Goal: Task Accomplishment & Management: Use online tool/utility

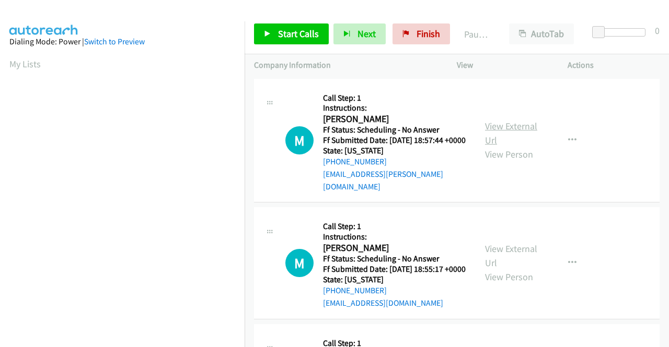
click at [509, 122] on link "View External Url" at bounding box center [511, 133] width 52 height 26
click at [498, 249] on link "View External Url" at bounding box center [511, 256] width 52 height 26
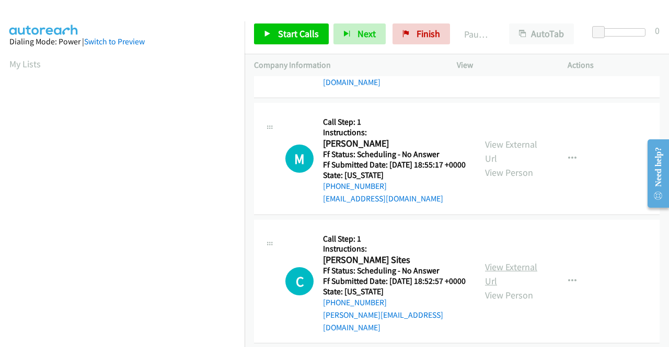
click at [496, 274] on link "View External Url" at bounding box center [511, 274] width 52 height 26
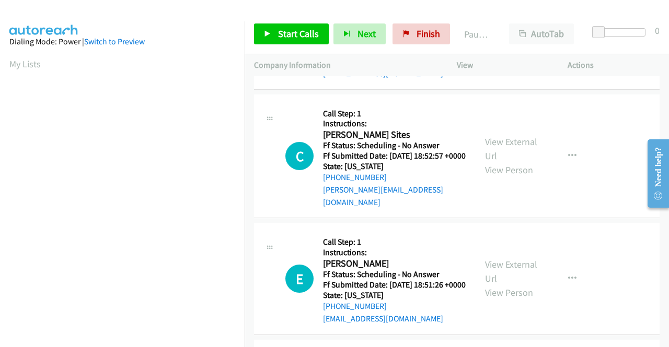
scroll to position [261, 0]
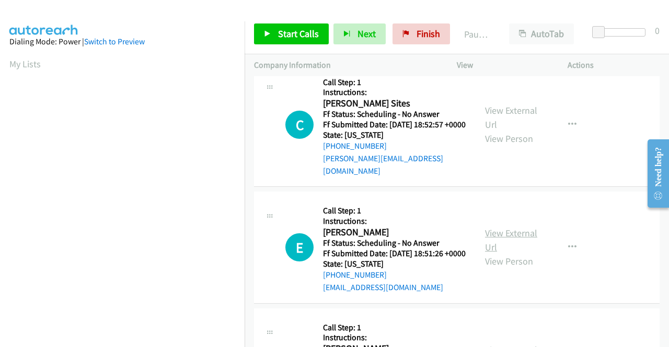
click at [503, 243] on link "View External Url" at bounding box center [511, 240] width 52 height 26
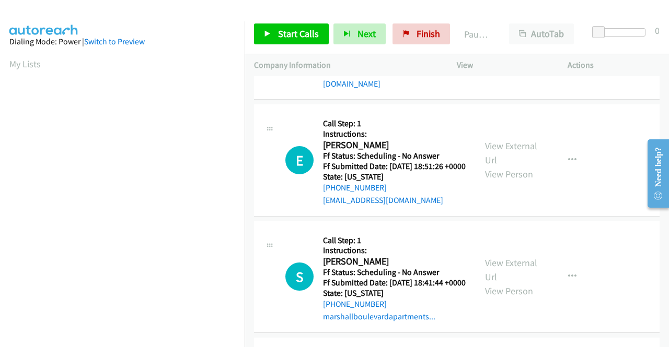
scroll to position [366, 0]
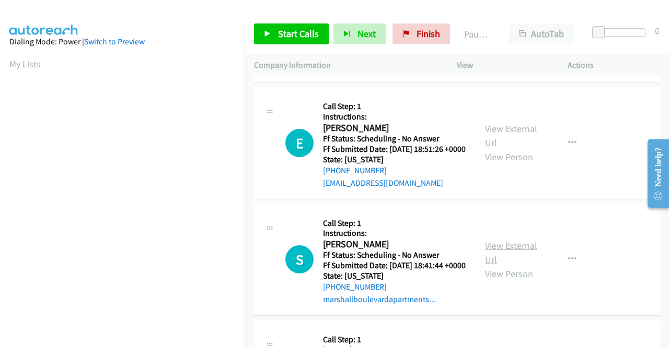
click at [498, 266] on link "View External Url" at bounding box center [511, 253] width 52 height 26
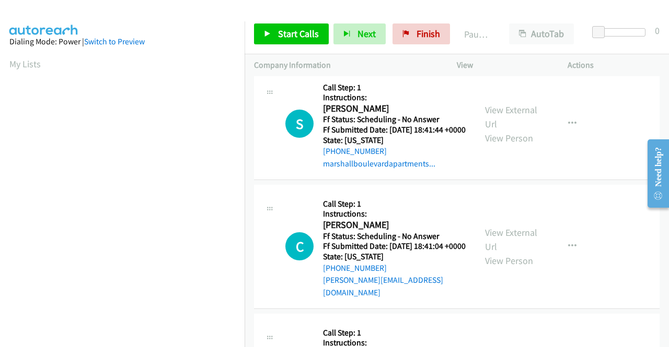
scroll to position [522, 0]
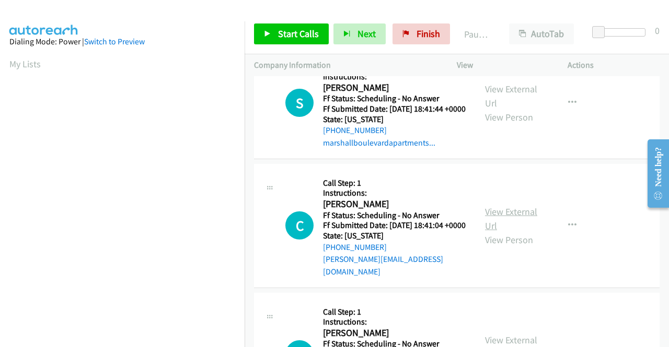
click at [501, 232] on link "View External Url" at bounding box center [511, 219] width 52 height 26
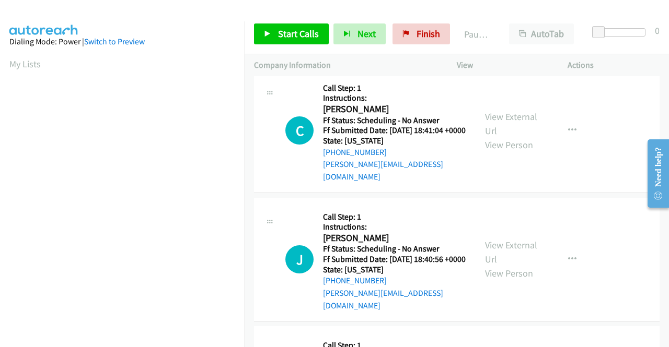
scroll to position [627, 0]
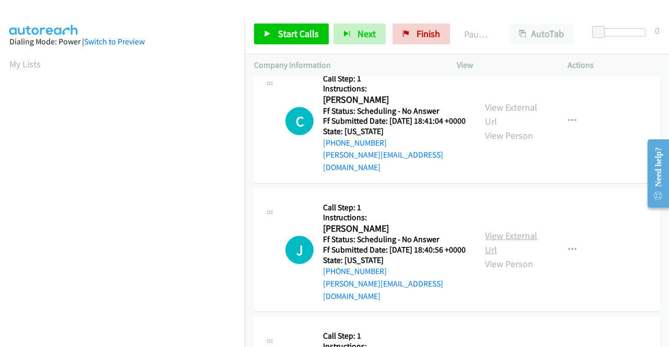
click at [504, 256] on link "View External Url" at bounding box center [511, 243] width 52 height 26
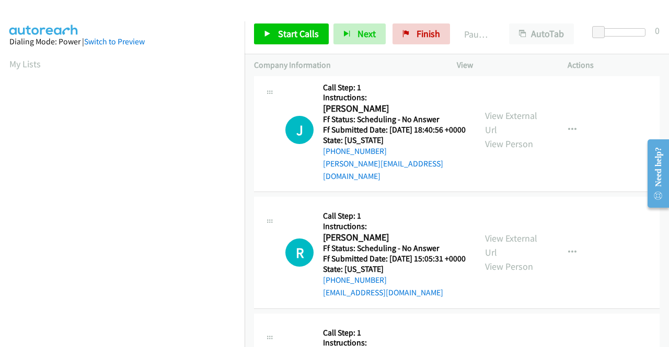
scroll to position [784, 0]
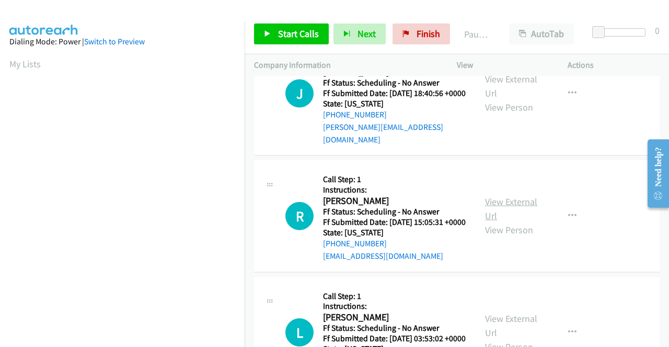
click at [489, 222] on link "View External Url" at bounding box center [511, 209] width 52 height 26
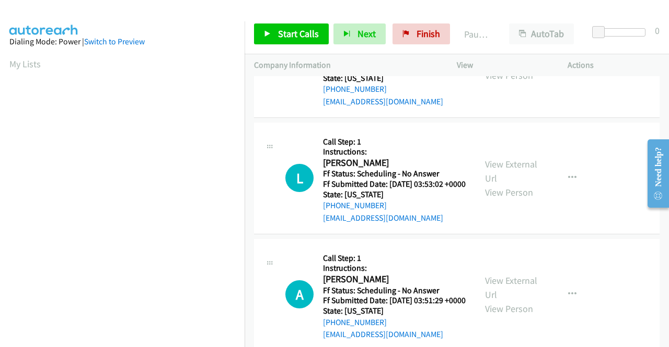
scroll to position [940, 0]
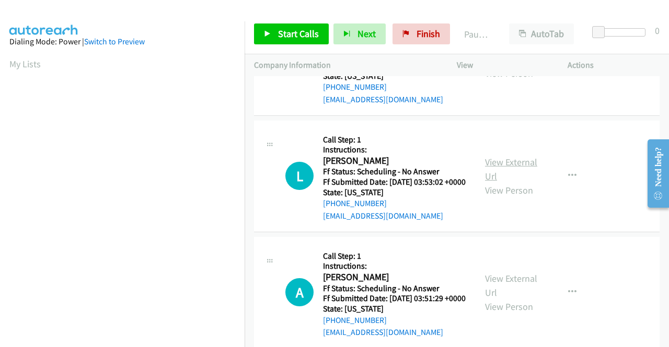
click at [488, 182] on link "View External Url" at bounding box center [511, 169] width 52 height 26
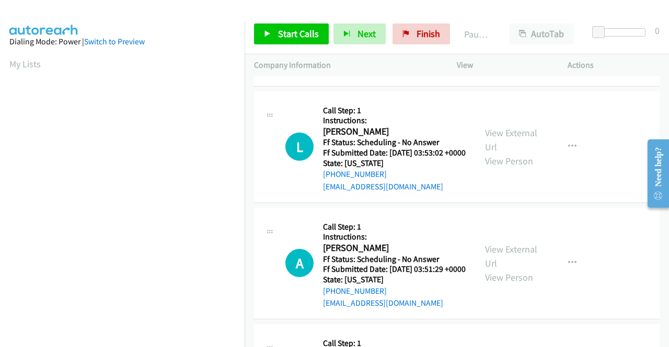
scroll to position [1045, 0]
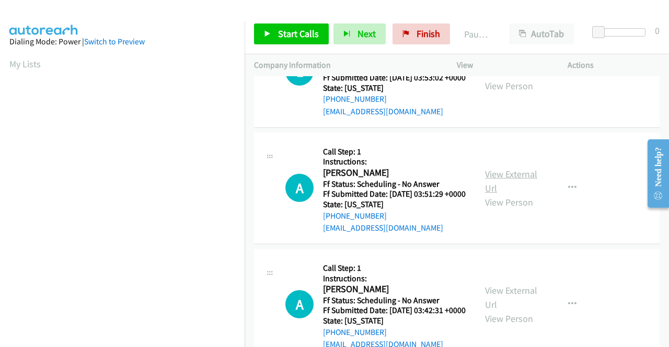
click at [502, 194] on link "View External Url" at bounding box center [511, 181] width 52 height 26
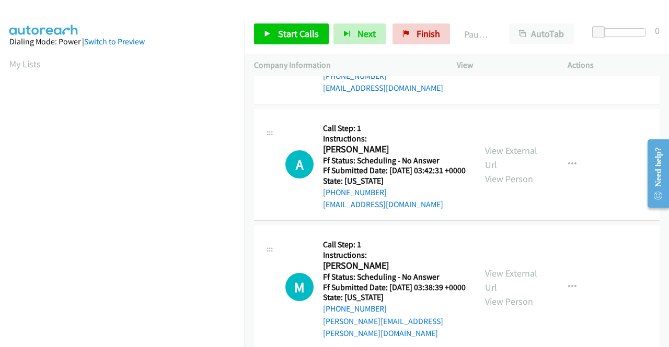
scroll to position [1202, 0]
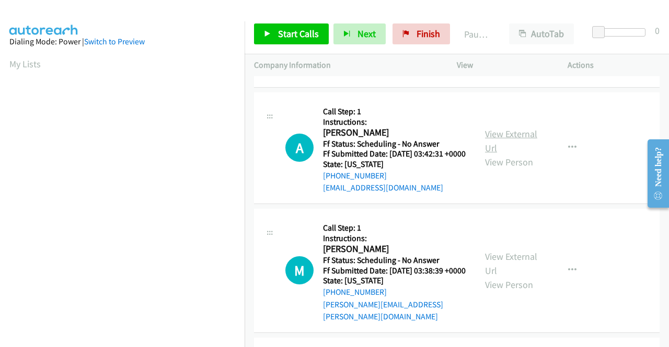
click at [492, 154] on link "View External Url" at bounding box center [511, 141] width 52 height 26
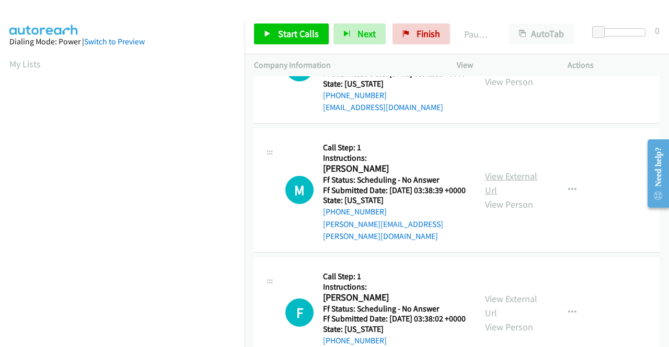
scroll to position [1306, 0]
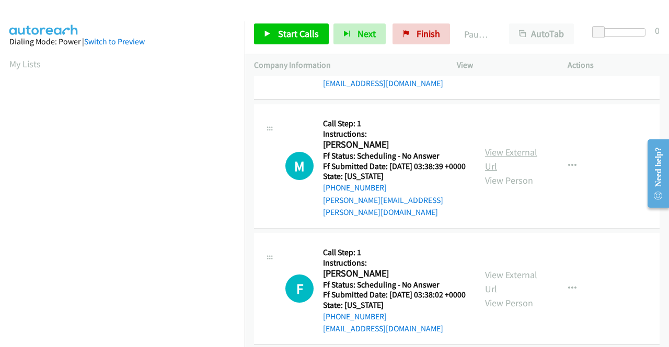
click at [491, 172] on link "View External Url" at bounding box center [511, 159] width 52 height 26
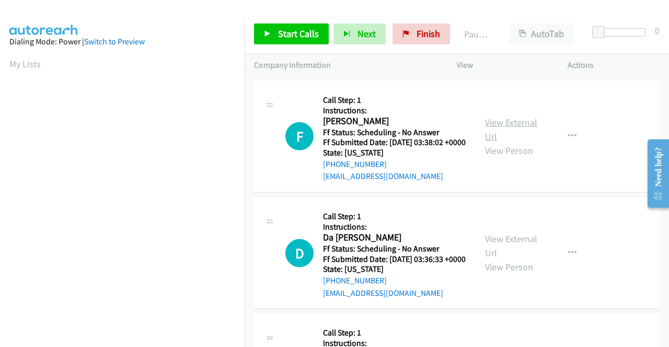
scroll to position [1463, 0]
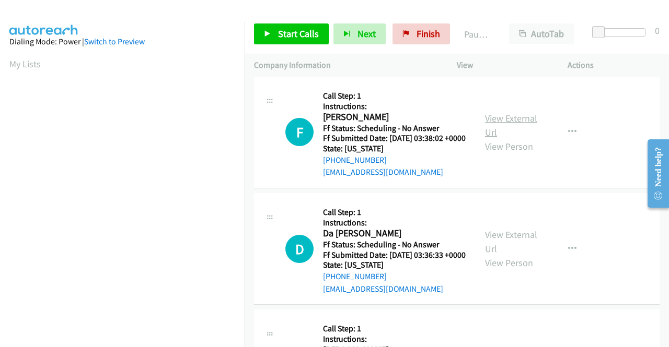
click at [517, 138] on link "View External Url" at bounding box center [511, 125] width 52 height 26
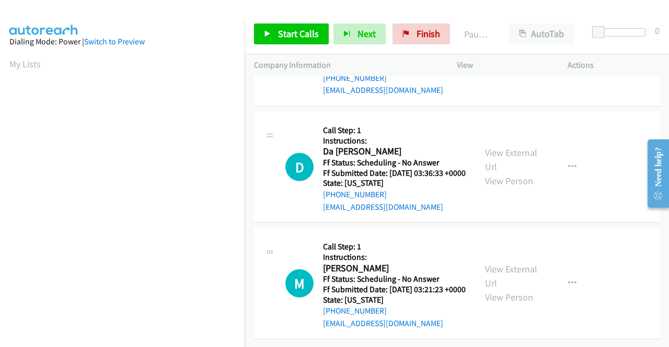
scroll to position [1567, 0]
click at [509, 173] on link "View External Url" at bounding box center [511, 160] width 52 height 26
click at [507, 263] on link "View External Url" at bounding box center [511, 276] width 52 height 26
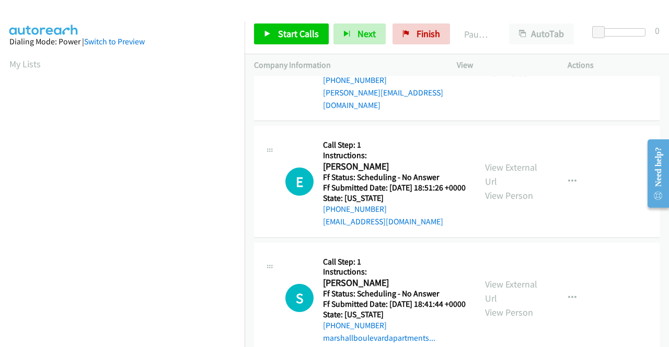
scroll to position [0, 0]
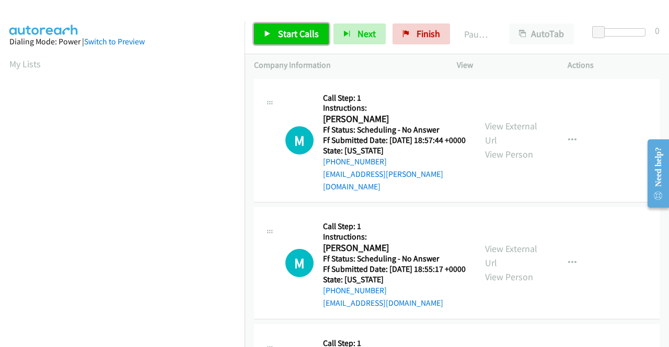
click at [304, 32] on span "Start Calls" at bounding box center [298, 34] width 41 height 12
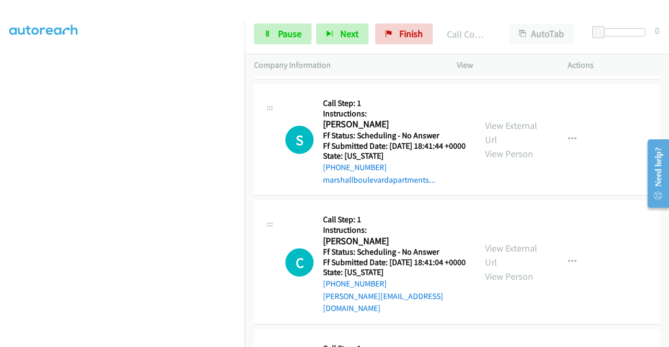
scroll to position [597, 0]
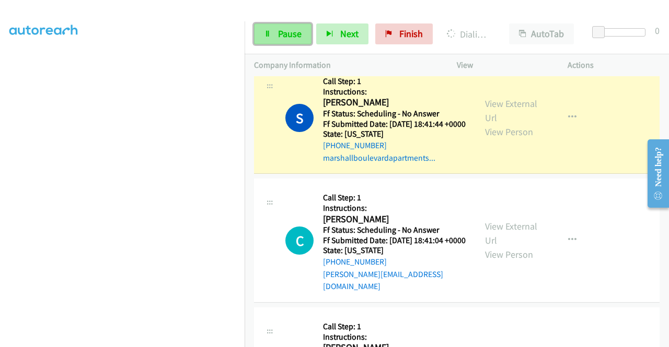
click at [290, 27] on link "Pause" at bounding box center [282, 34] width 57 height 21
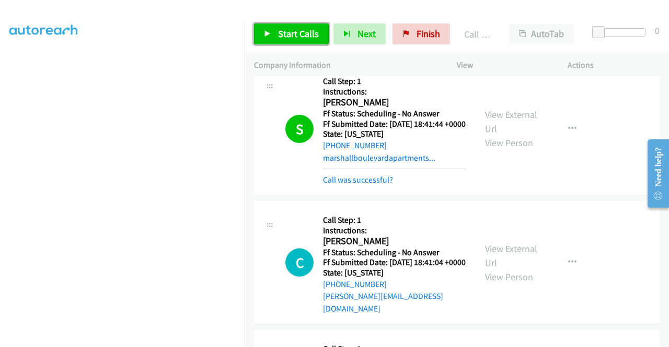
click at [294, 36] on span "Start Calls" at bounding box center [298, 34] width 41 height 12
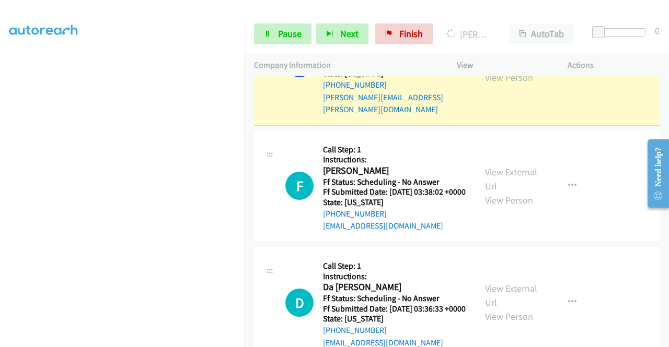
scroll to position [238, 0]
click at [297, 33] on span "Pause" at bounding box center [290, 34] width 24 height 12
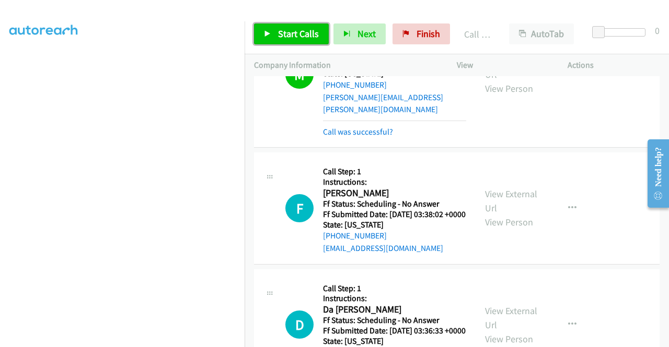
click at [315, 28] on span "Start Calls" at bounding box center [298, 34] width 41 height 12
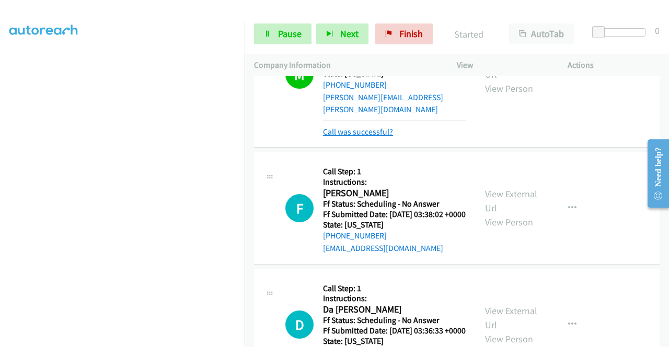
click at [373, 137] on link "Call was successful?" at bounding box center [358, 132] width 70 height 10
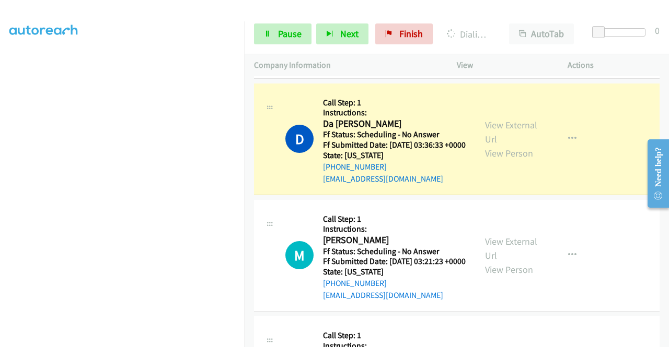
scroll to position [1863, 0]
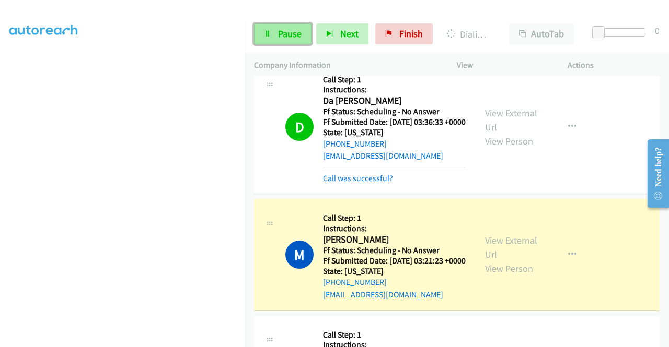
click at [296, 34] on span "Pause" at bounding box center [290, 34] width 24 height 12
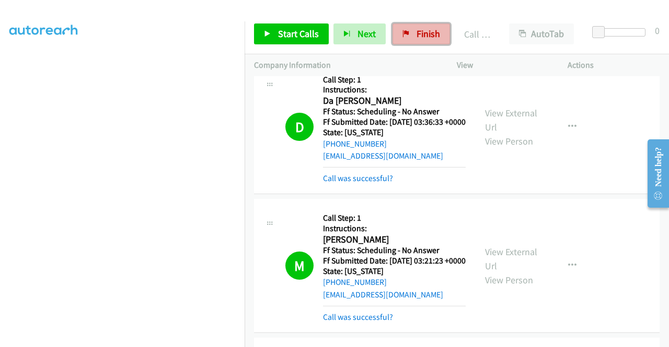
click at [434, 32] on span "Finish" at bounding box center [428, 34] width 24 height 12
